Goal: Transaction & Acquisition: Book appointment/travel/reservation

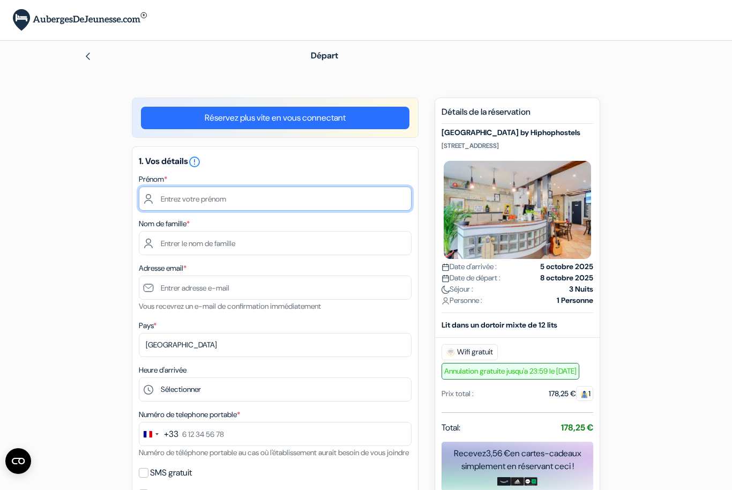
click at [211, 198] on input "text" at bounding box center [275, 198] width 273 height 24
type input "[PERSON_NAME]"
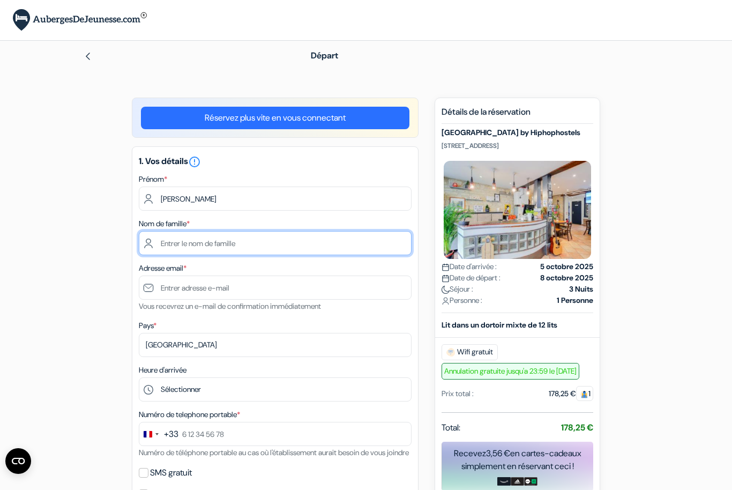
click at [214, 234] on input "text" at bounding box center [275, 243] width 273 height 24
type input "Sahnoune"
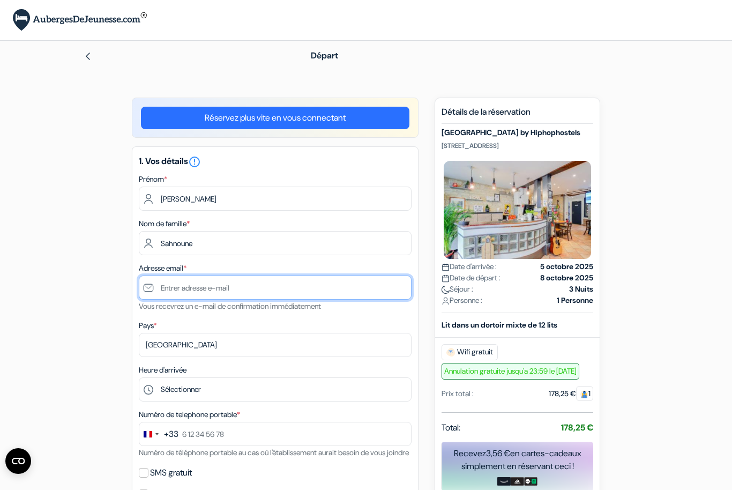
click at [207, 294] on input "text" at bounding box center [275, 287] width 273 height 24
click at [262, 287] on input "[PERSON_NAME]" at bounding box center [275, 287] width 273 height 24
type input "[PERSON_NAME][EMAIL_ADDRESS][DOMAIN_NAME]"
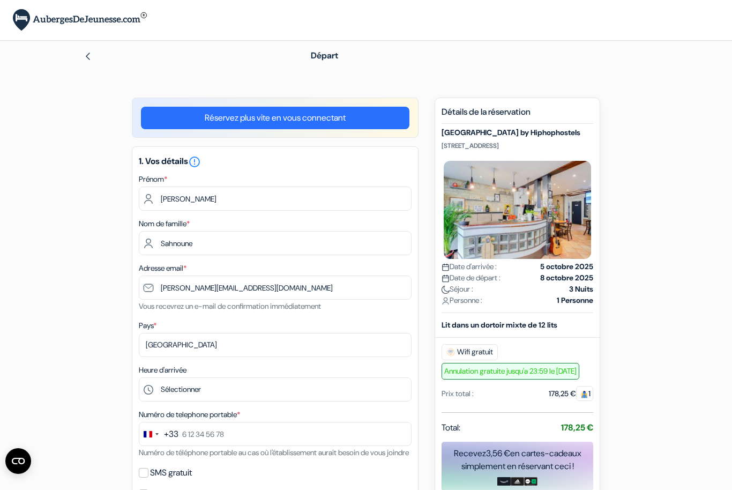
click at [0, 0] on html "Langue [GEOGRAPHIC_DATA] [GEOGRAPHIC_DATA] [GEOGRAPHIC_DATA]" at bounding box center [366, 446] width 732 height 893
click at [164, 344] on select "Selectionner le pays Abkhazie [GEOGRAPHIC_DATA] [GEOGRAPHIC_DATA] Du [GEOGRAPHI…" at bounding box center [275, 345] width 273 height 24
select select "67"
click at [209, 388] on select "Sélectionner 1:00 2:00 3:00 4:00 5:00 6:00 7:00 8:00 9:00 10:00 11:00 12:00 13:…" at bounding box center [275, 389] width 273 height 24
select select "18"
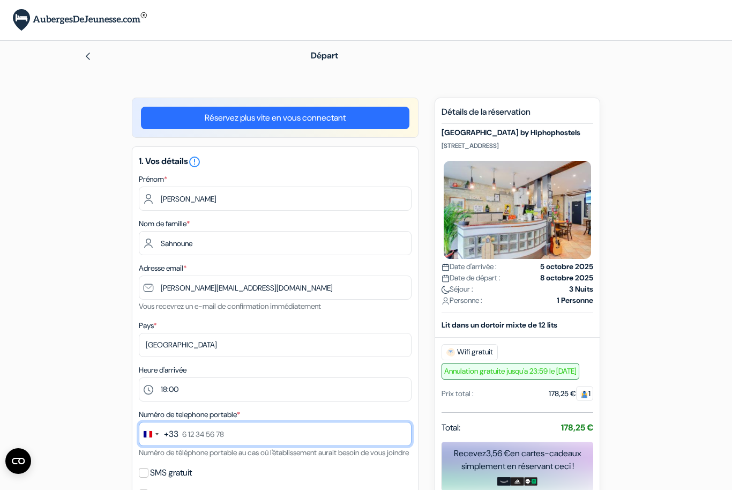
click at [241, 433] on input "text" at bounding box center [275, 434] width 273 height 24
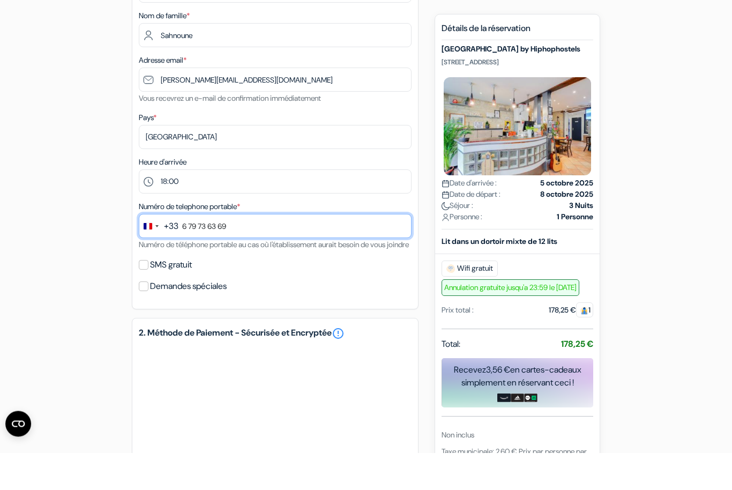
type input "6 79 73 63 69"
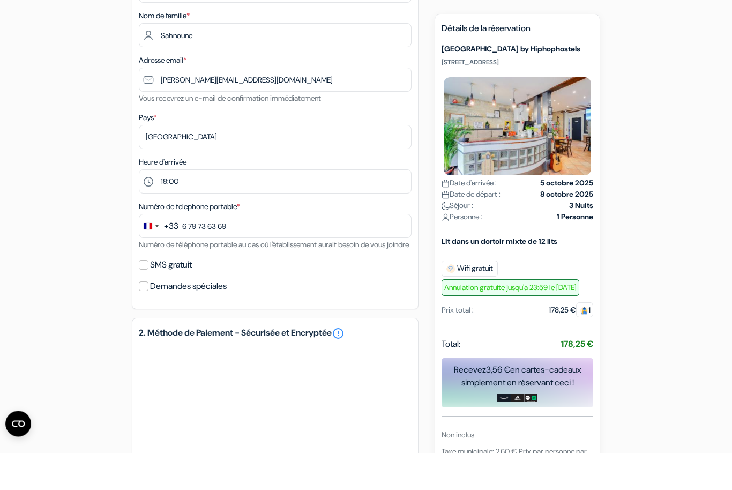
click at [142, 297] on input "SMS gratuit" at bounding box center [144, 302] width 10 height 10
checkbox input "true"
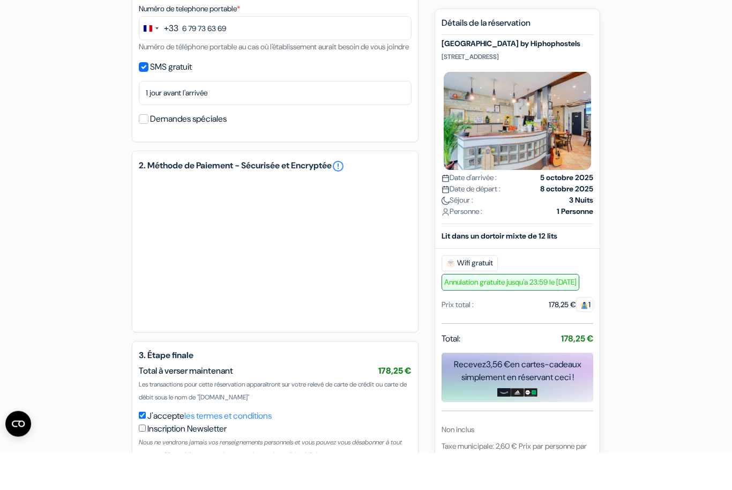
scroll to position [447, 0]
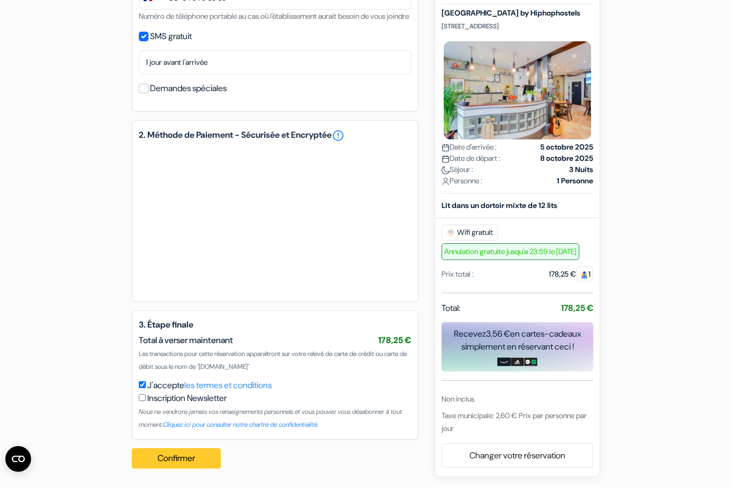
click at [171, 459] on button "Confirmer Loading..." at bounding box center [176, 460] width 89 height 20
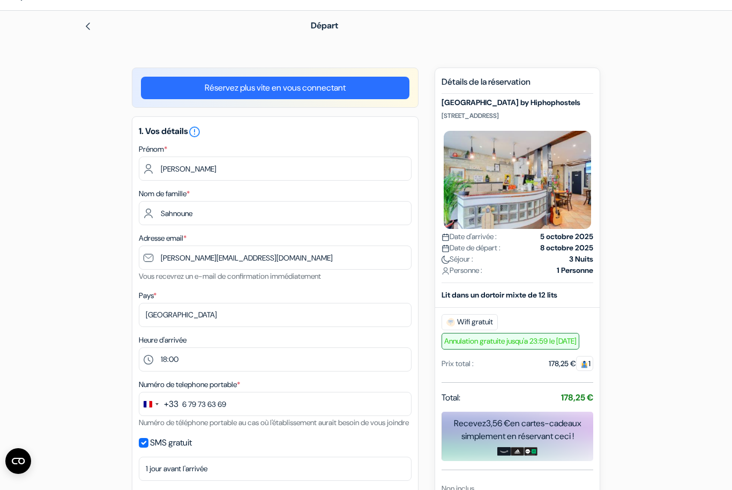
scroll to position [0, 0]
